Goal: Find specific page/section: Find specific page/section

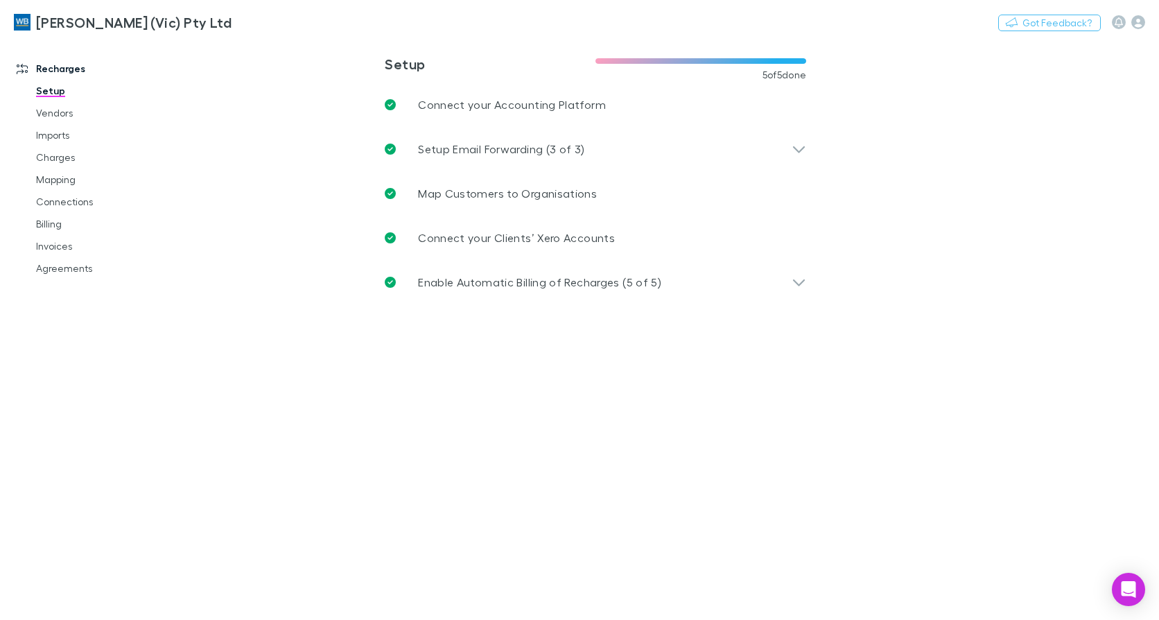
drag, startPoint x: 45, startPoint y: 241, endPoint x: 7, endPoint y: 247, distance: 38.5
click at [45, 241] on link "Invoices" at bounding box center [103, 246] width 162 height 22
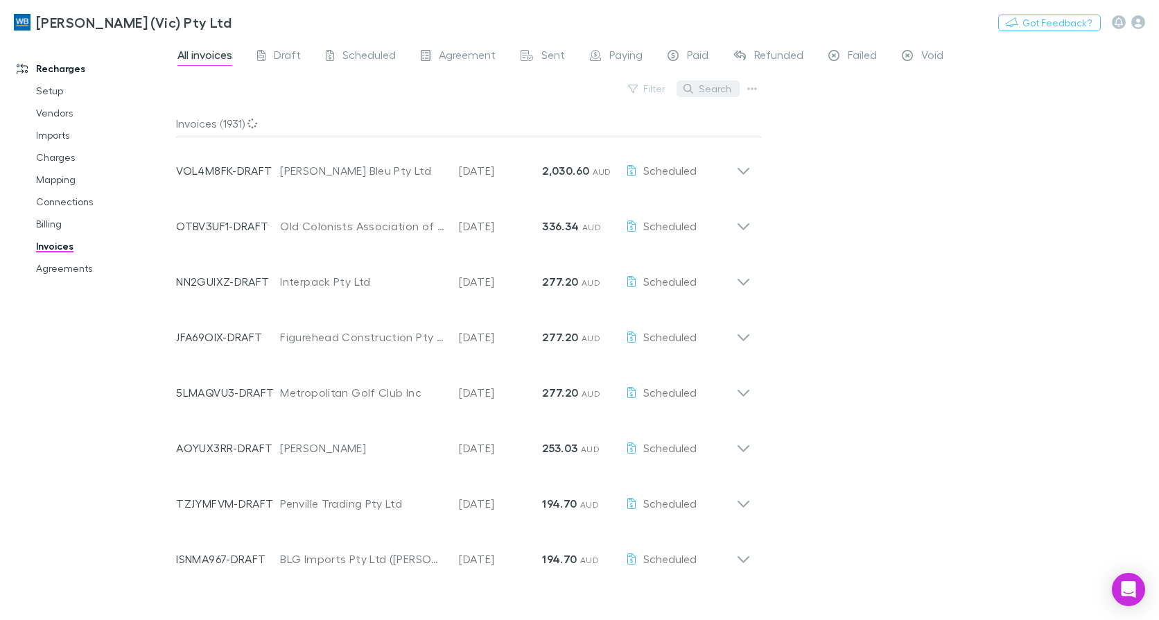
click at [716, 93] on button "Search" at bounding box center [708, 88] width 63 height 17
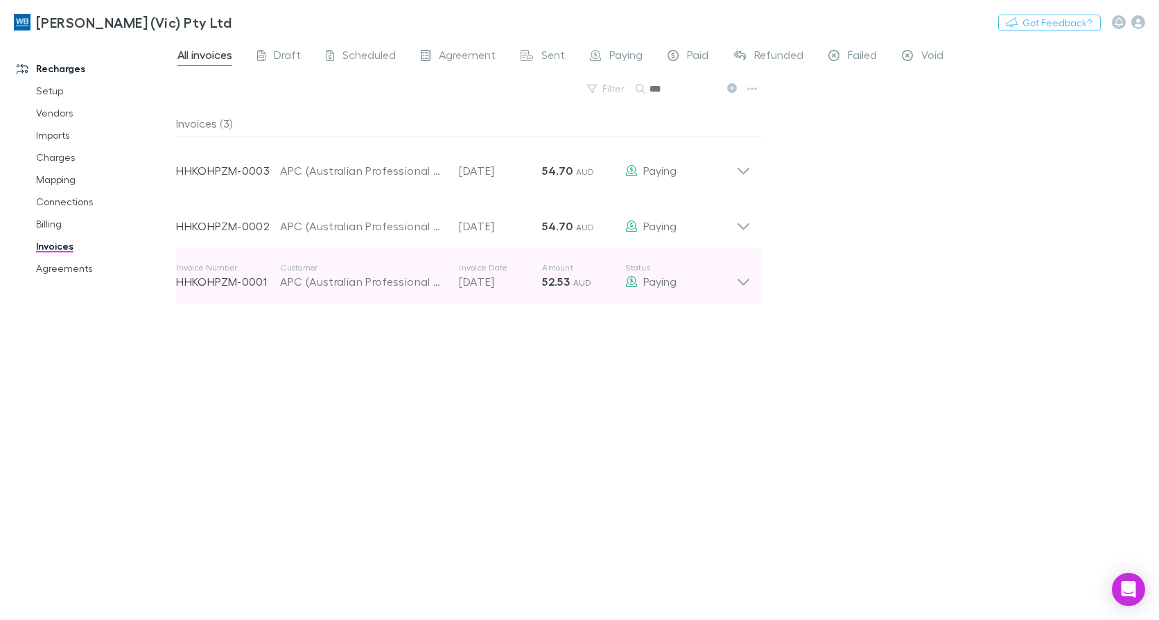
type input "***"
click at [739, 275] on icon at bounding box center [743, 276] width 15 height 28
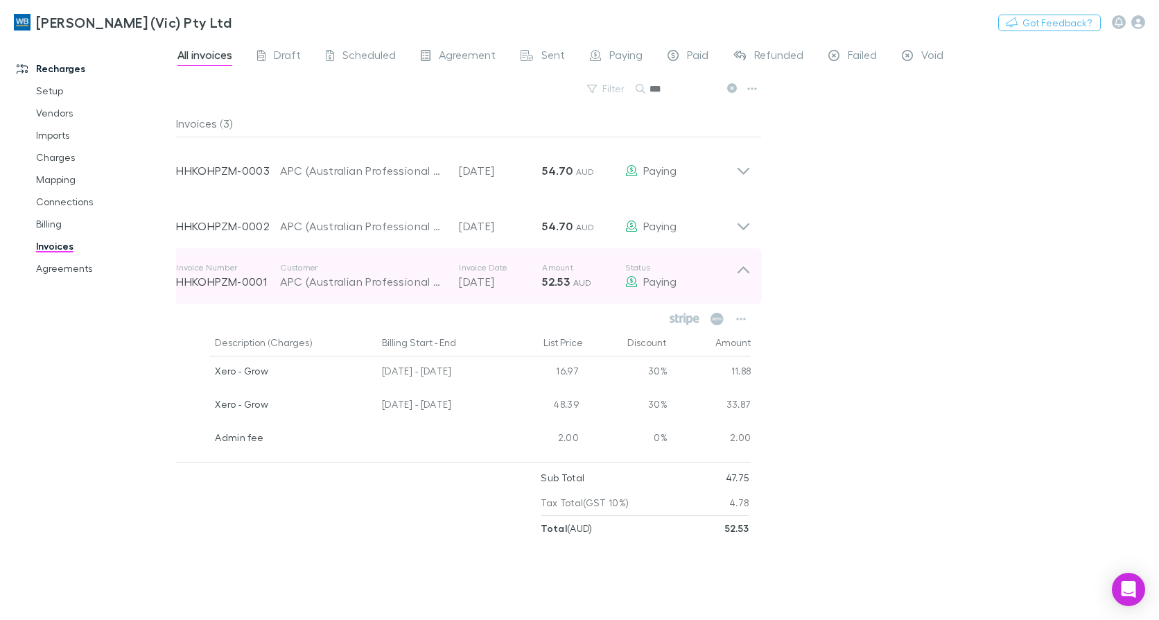
click at [739, 275] on icon at bounding box center [743, 276] width 15 height 28
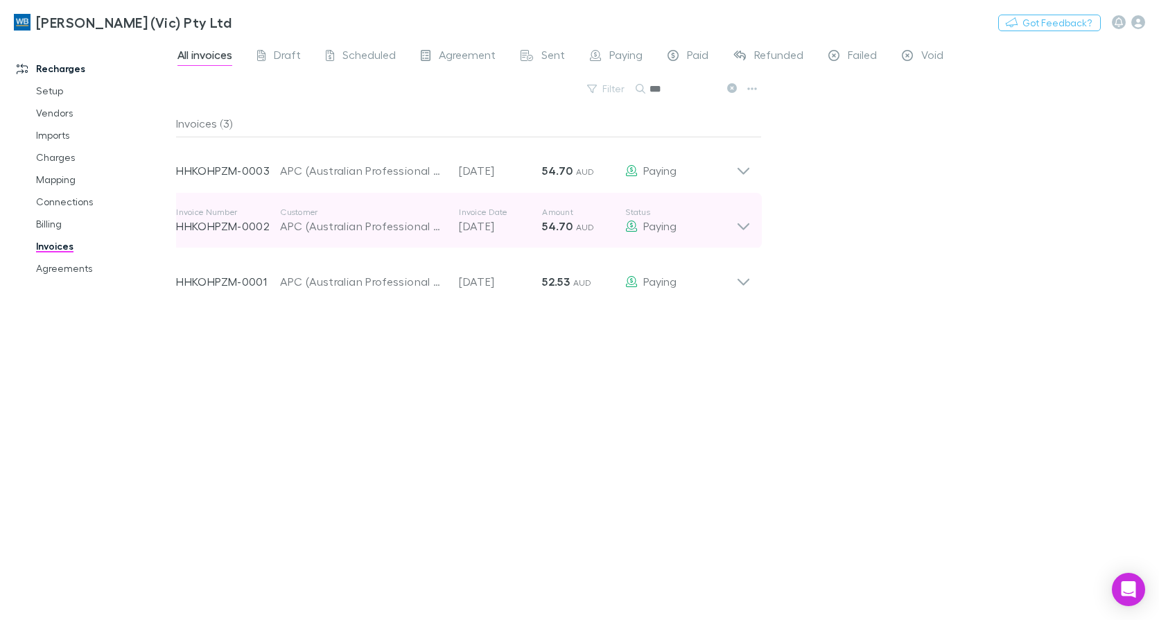
click at [743, 234] on icon at bounding box center [743, 221] width 15 height 28
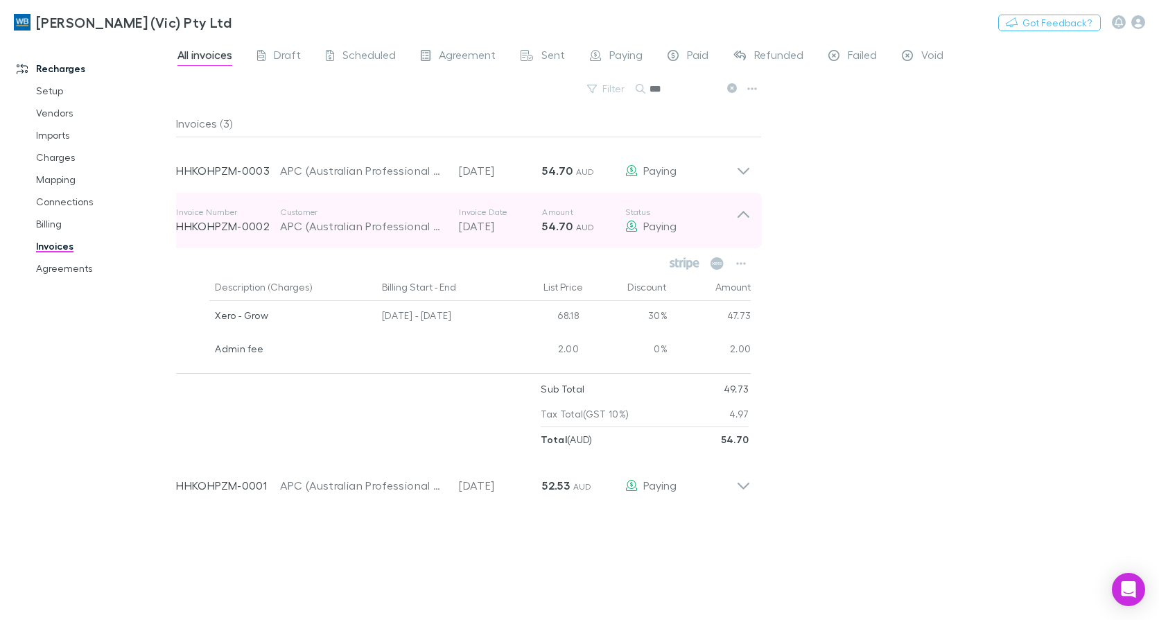
click at [743, 234] on icon at bounding box center [743, 221] width 15 height 28
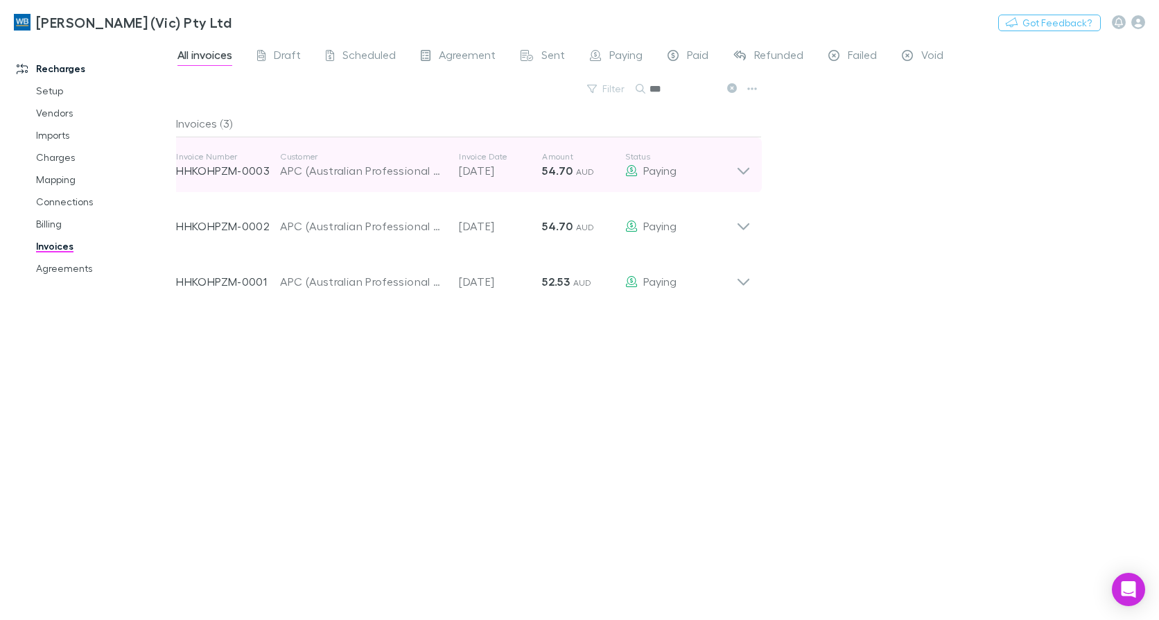
click at [745, 175] on icon at bounding box center [743, 165] width 15 height 28
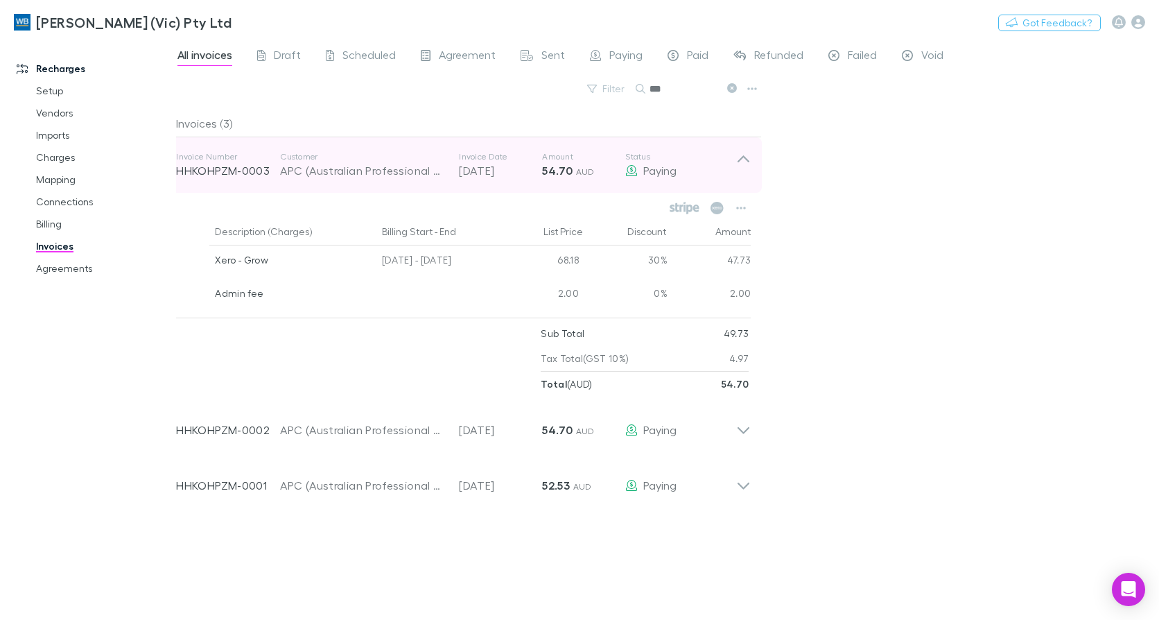
click at [745, 174] on icon at bounding box center [743, 165] width 15 height 28
